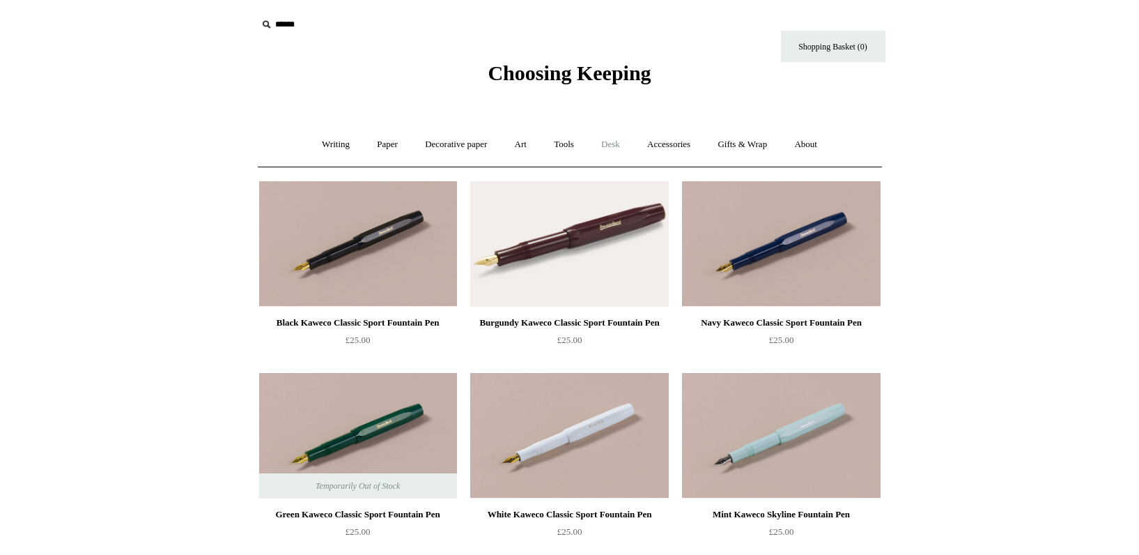
click at [618, 146] on link "Desk +" at bounding box center [611, 144] width 44 height 37
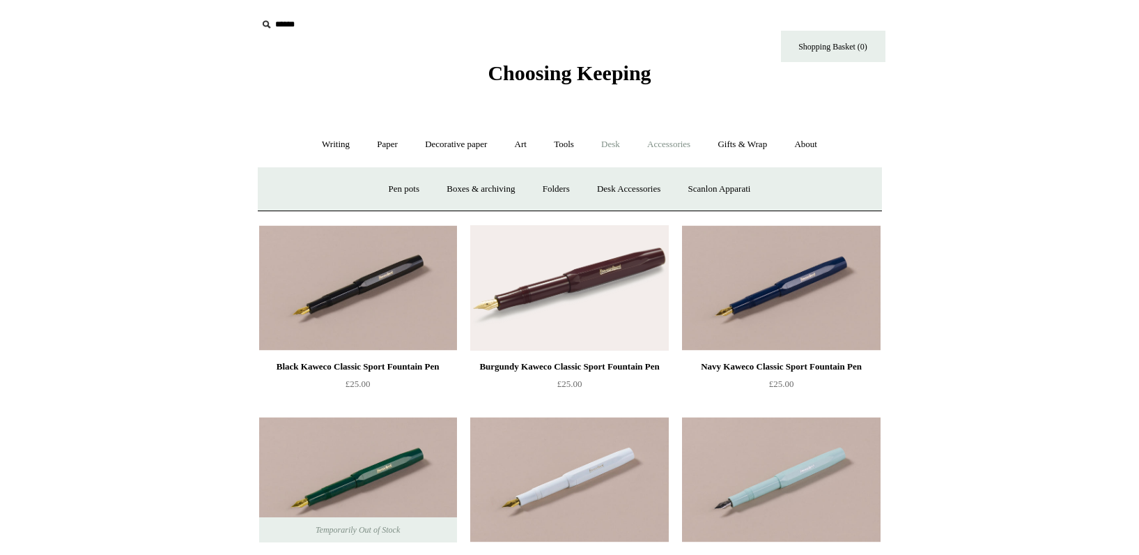
click at [672, 143] on link "Accessories +" at bounding box center [669, 144] width 68 height 37
click at [322, 193] on link "Personal Accessories +" at bounding box center [332, 189] width 101 height 37
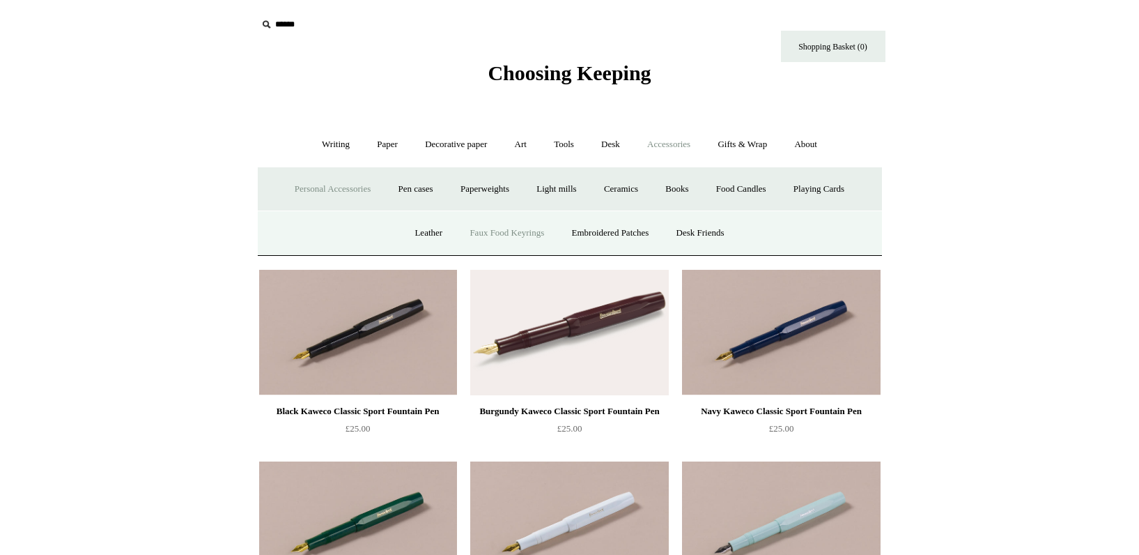
click at [518, 235] on link "Faux Food Keyrings" at bounding box center [507, 233] width 100 height 37
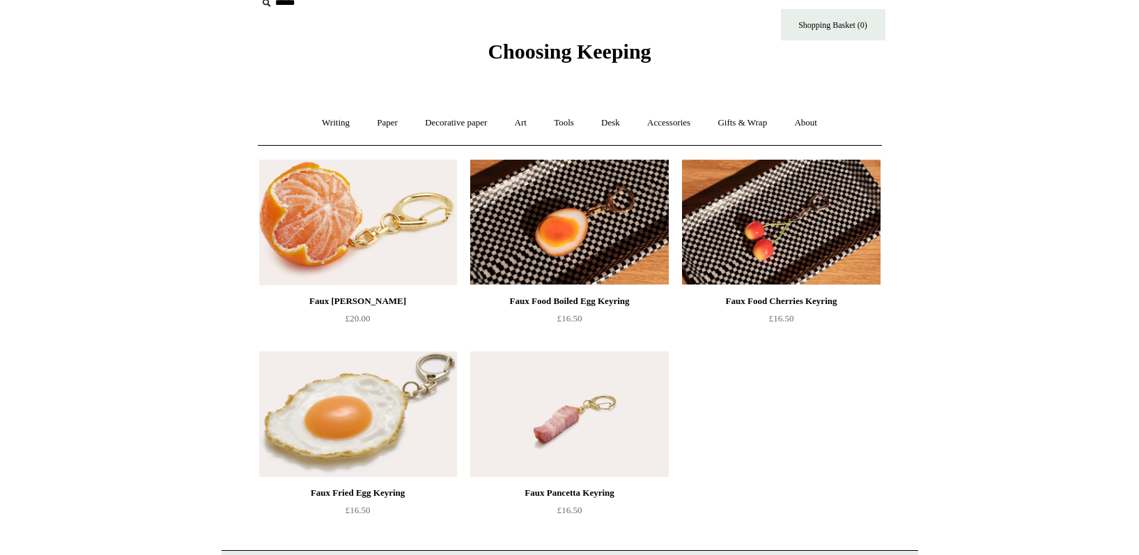
scroll to position [20, 0]
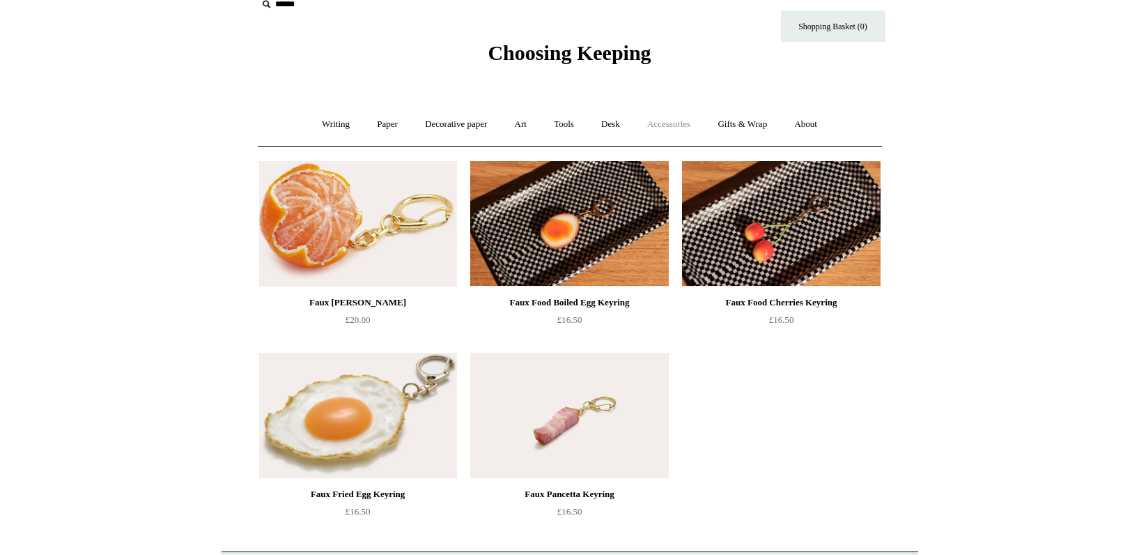
click at [677, 124] on link "Accessories +" at bounding box center [669, 124] width 68 height 37
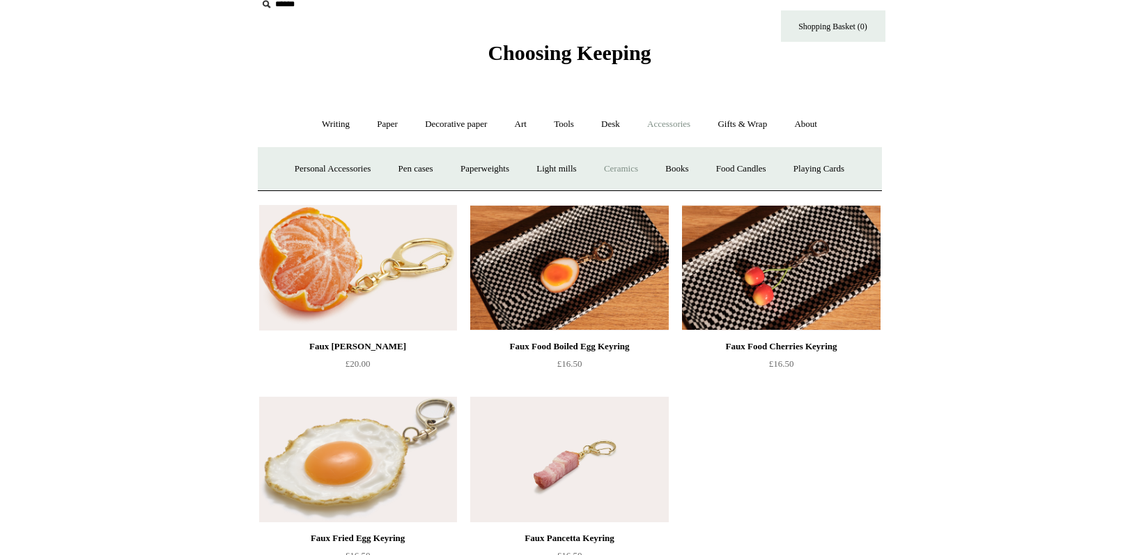
click at [629, 166] on link "Ceramics +" at bounding box center [621, 168] width 59 height 37
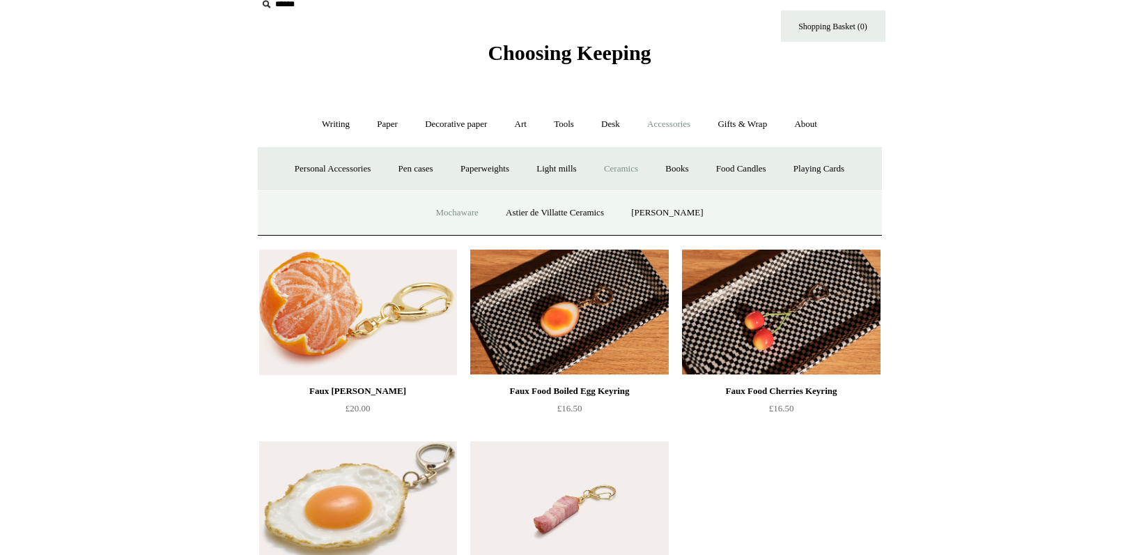
click at [465, 213] on link "Mochaware" at bounding box center [457, 212] width 68 height 37
